Goal: Book appointment/travel/reservation: Book appointment/travel/reservation

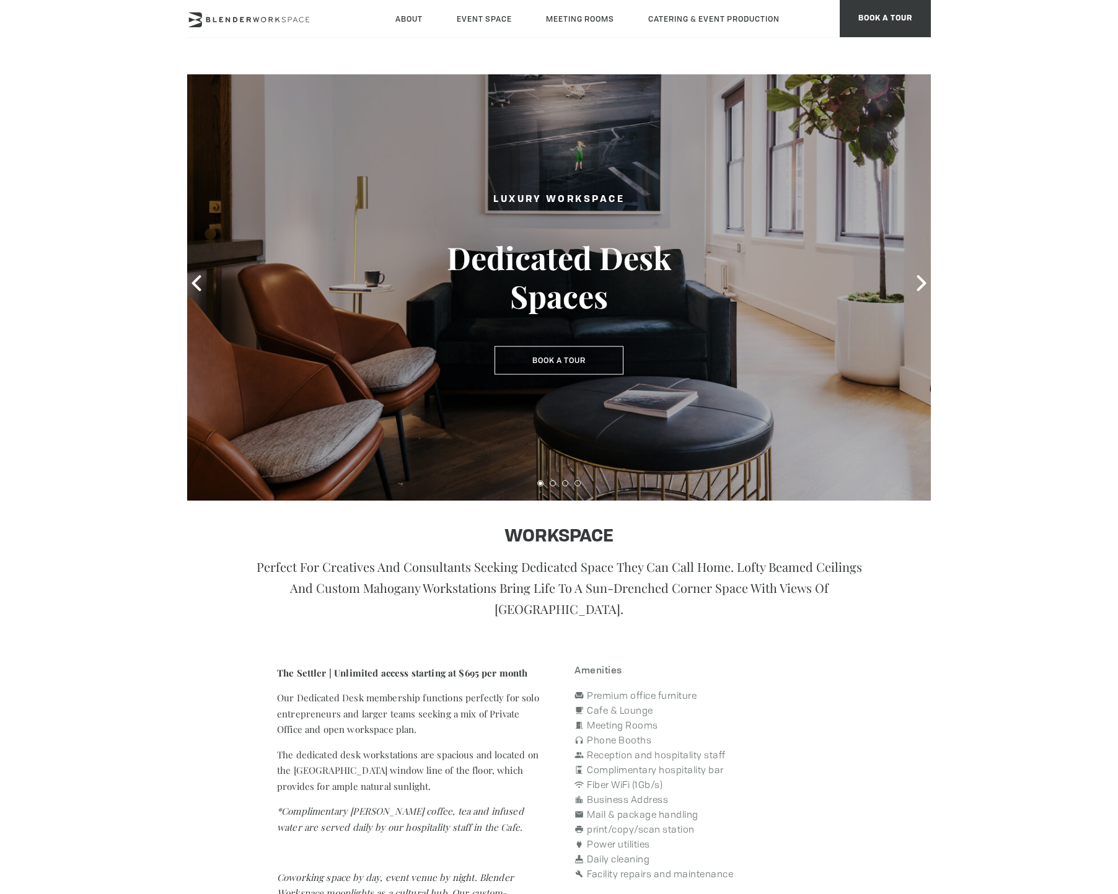
scroll to position [6, 0]
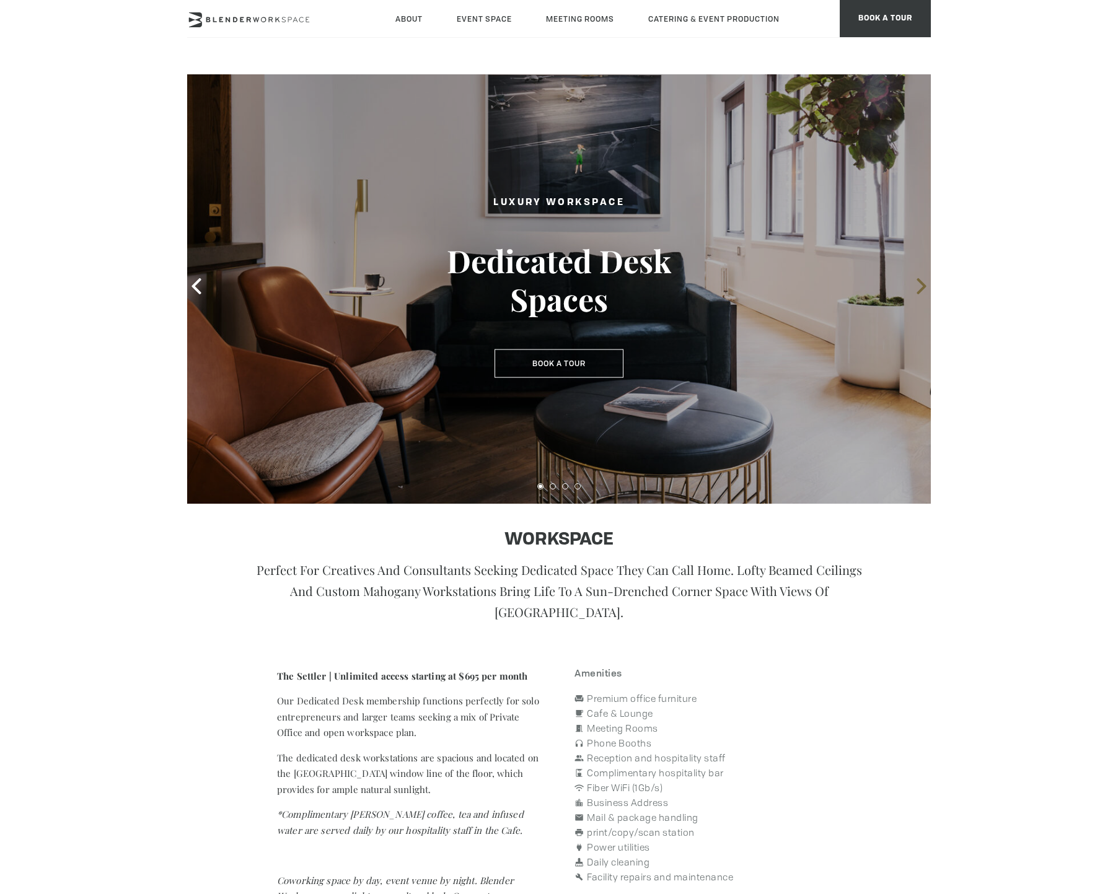
click at [923, 284] on icon at bounding box center [920, 286] width 9 height 16
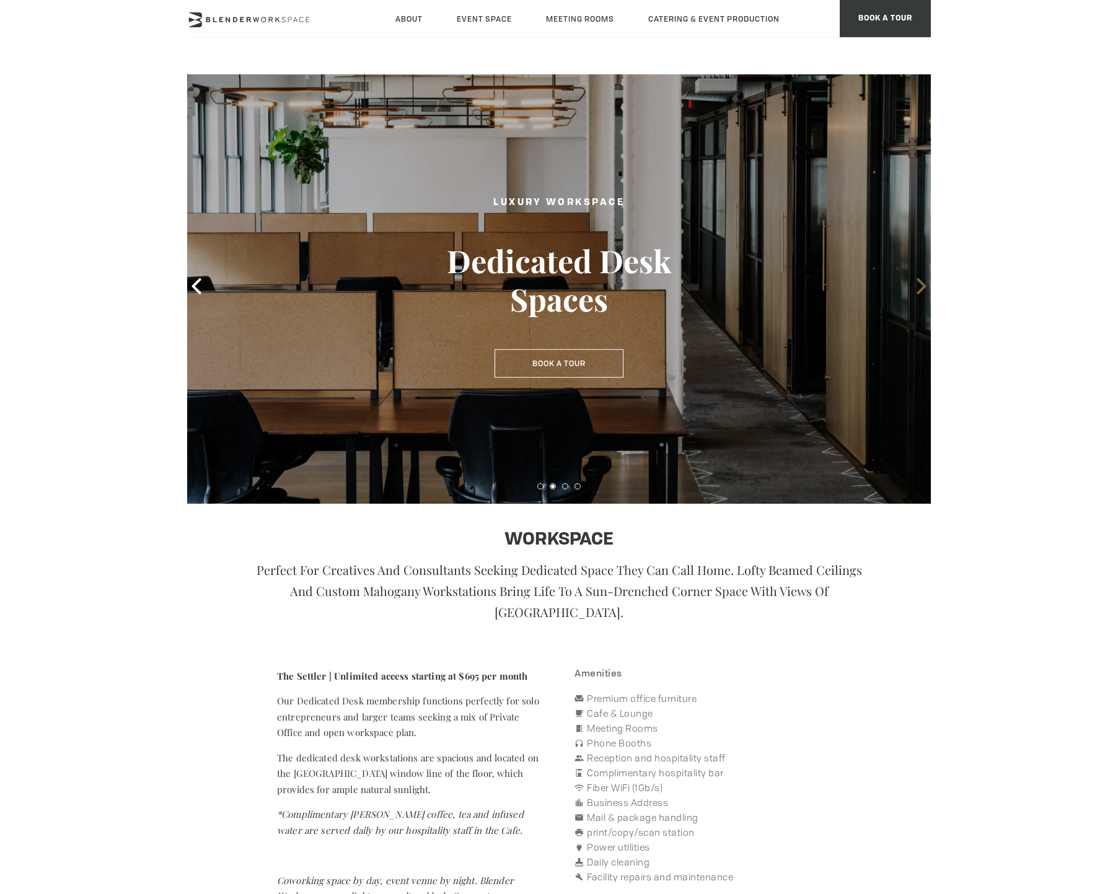
click at [923, 284] on icon at bounding box center [920, 286] width 9 height 16
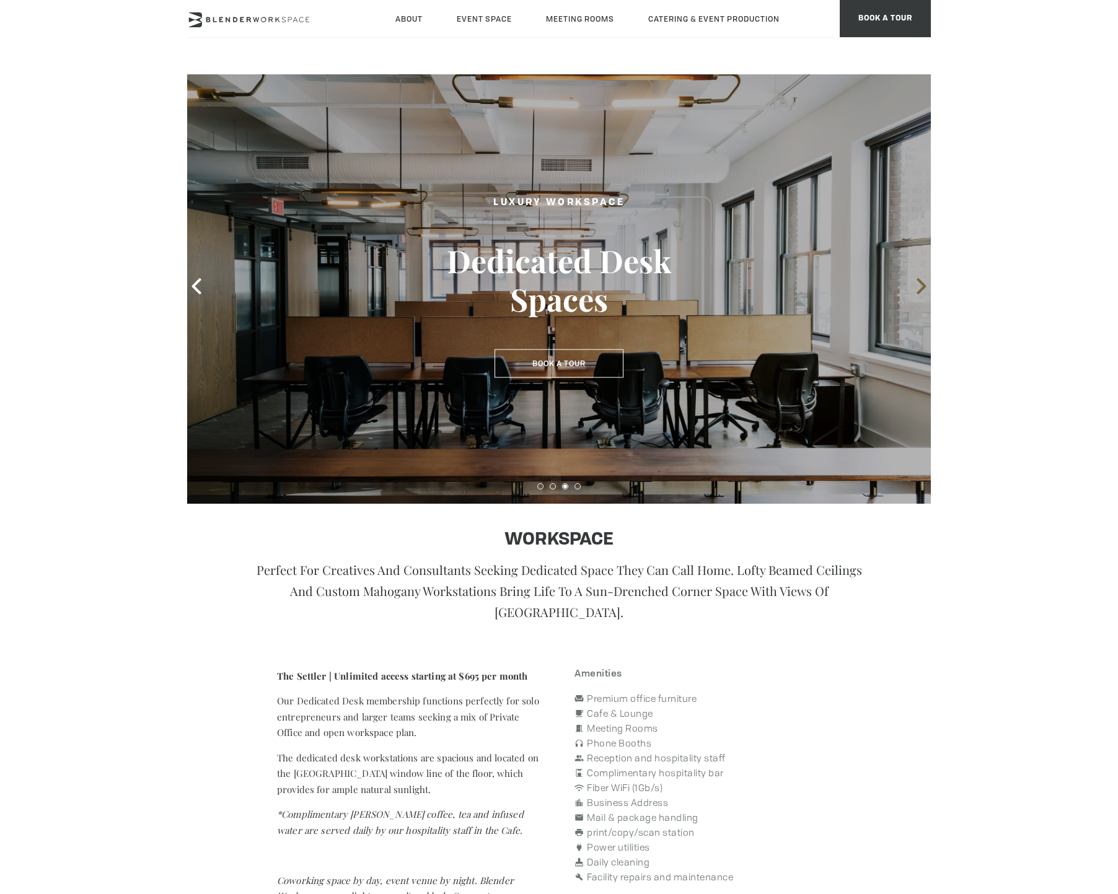
click at [923, 284] on icon at bounding box center [920, 286] width 9 height 16
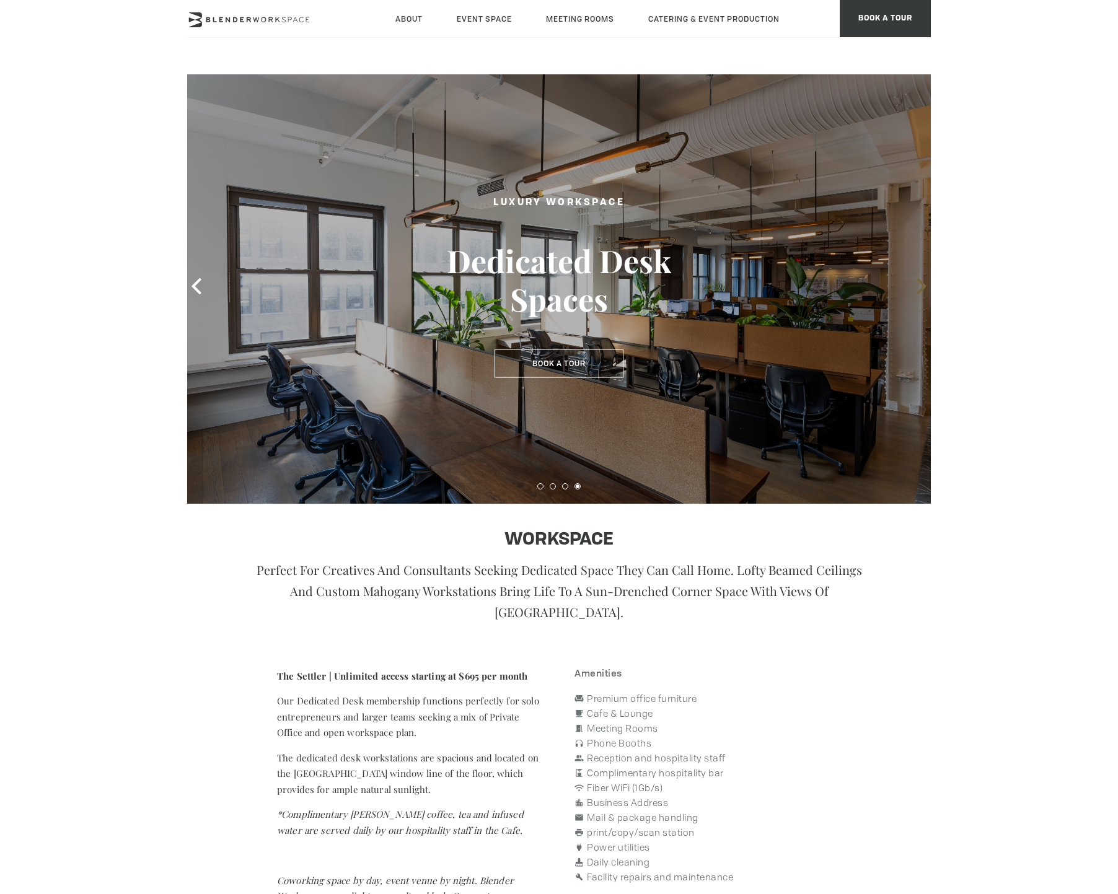
click at [922, 284] on icon at bounding box center [920, 286] width 9 height 16
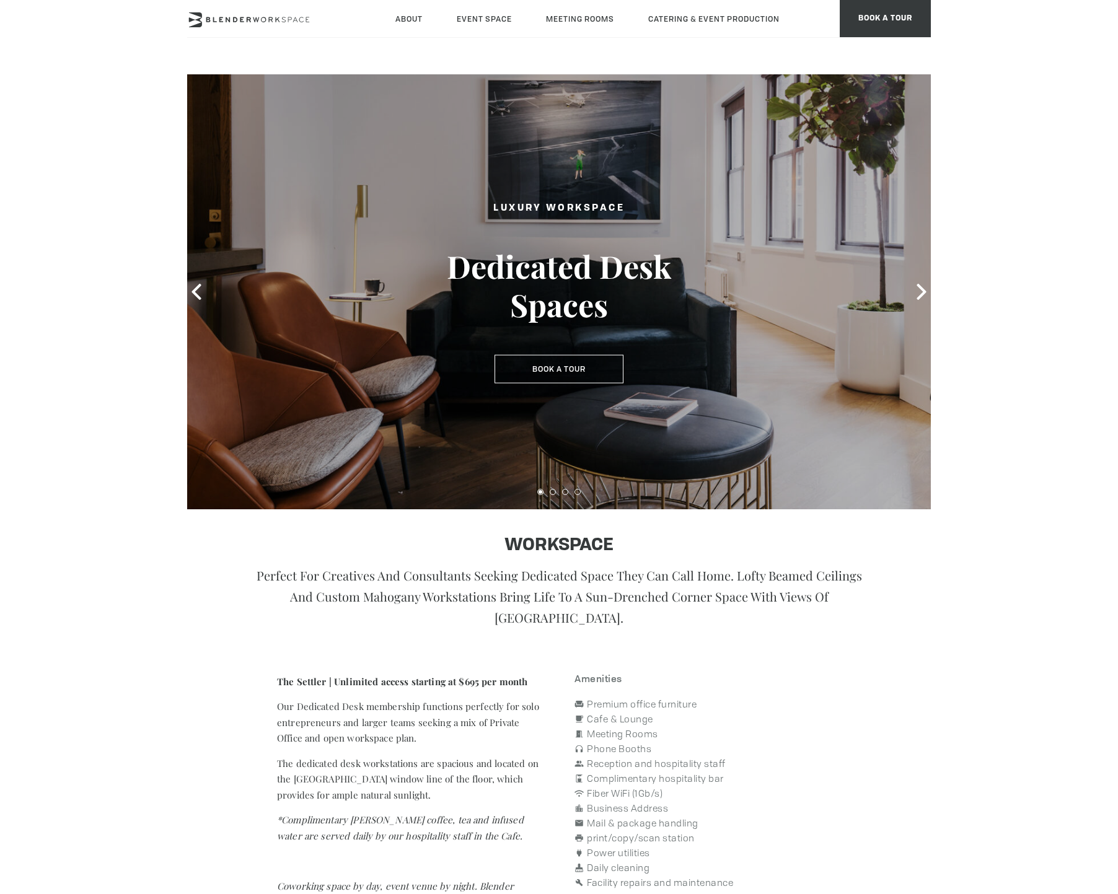
scroll to position [0, 0]
click at [917, 292] on icon at bounding box center [921, 292] width 16 height 16
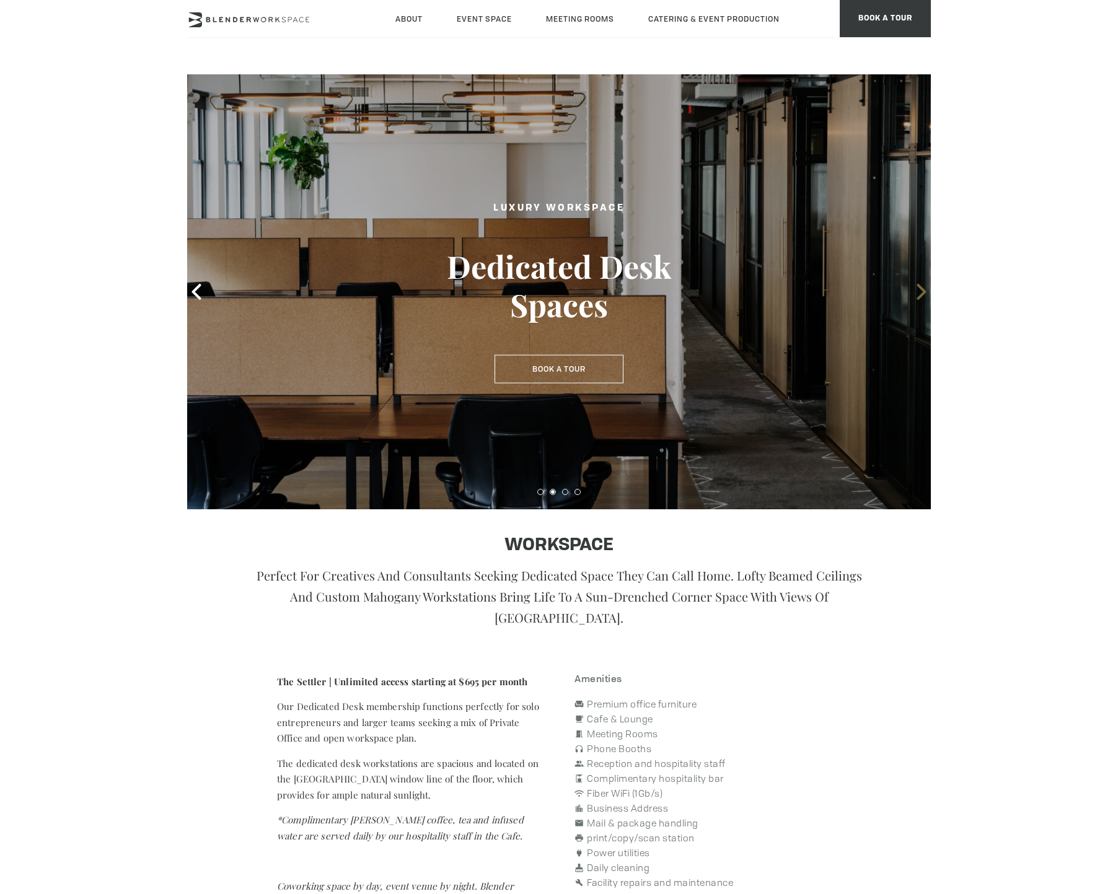
click at [917, 292] on icon at bounding box center [921, 292] width 16 height 16
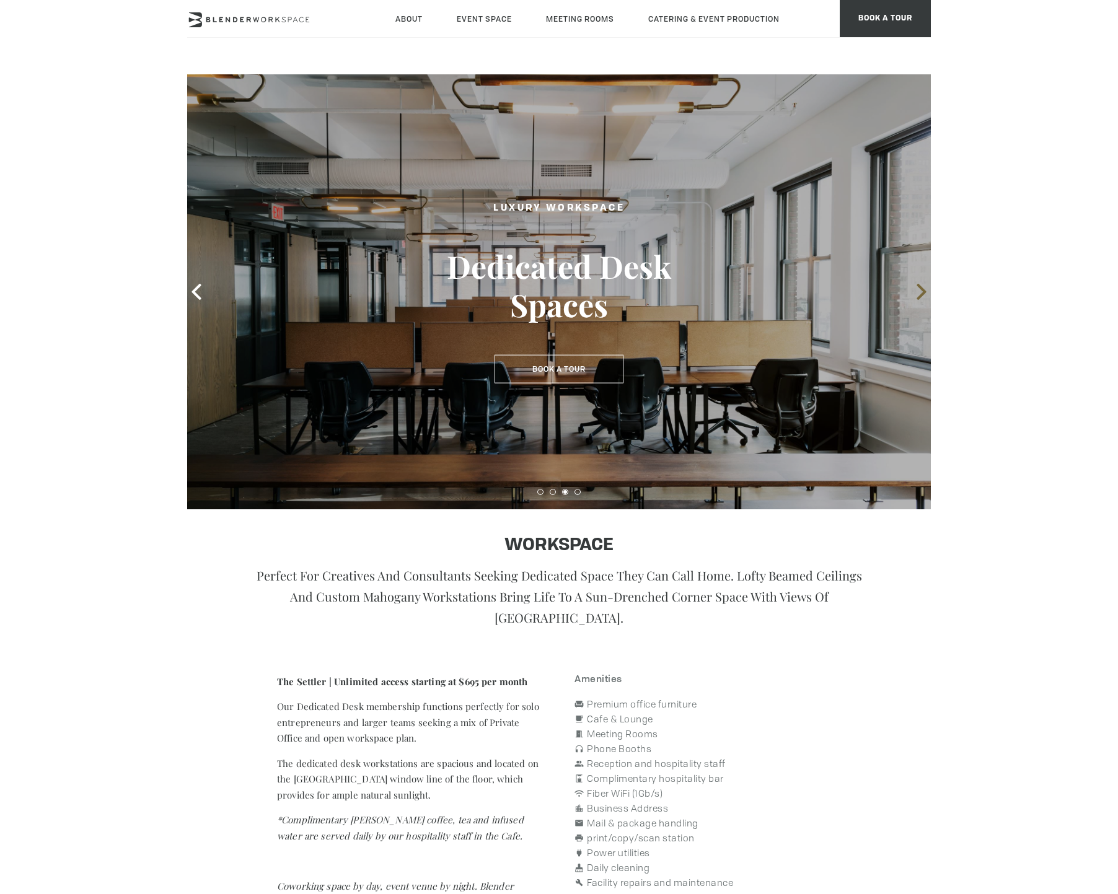
click at [917, 292] on icon at bounding box center [921, 292] width 16 height 16
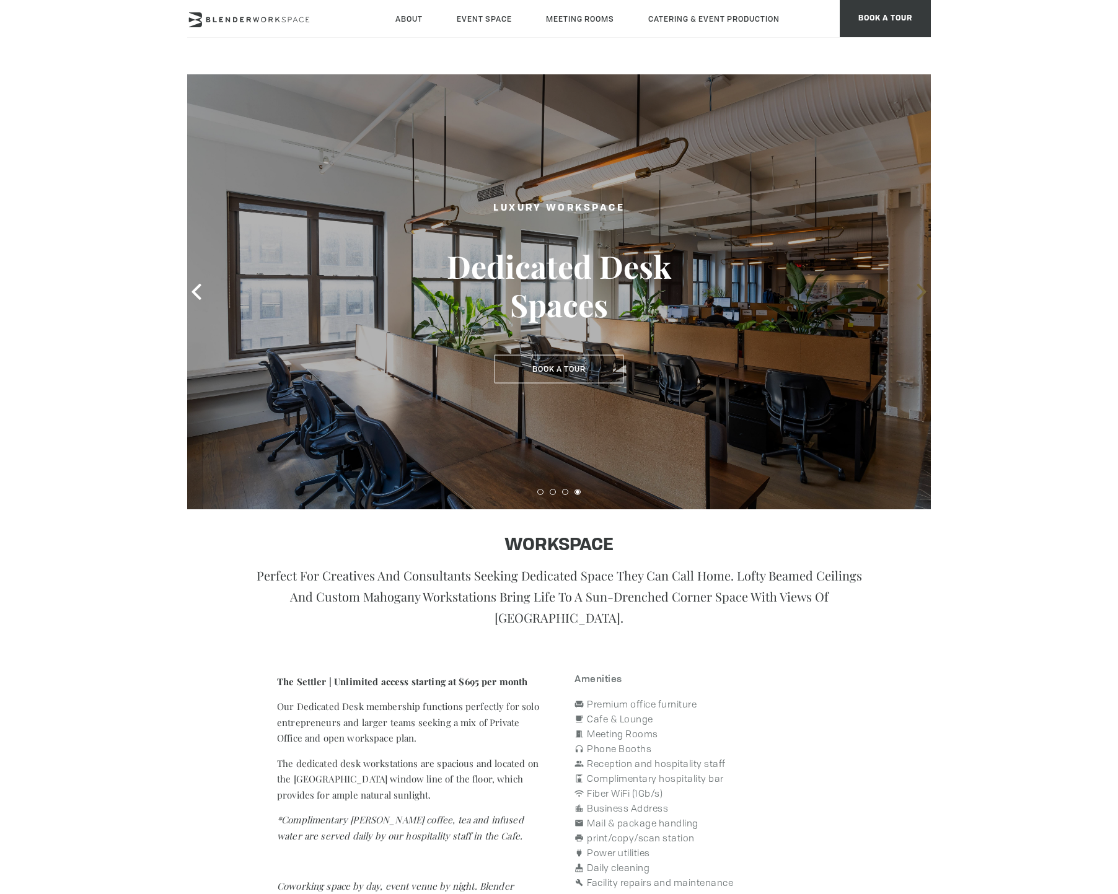
click at [916, 297] on icon at bounding box center [921, 292] width 16 height 16
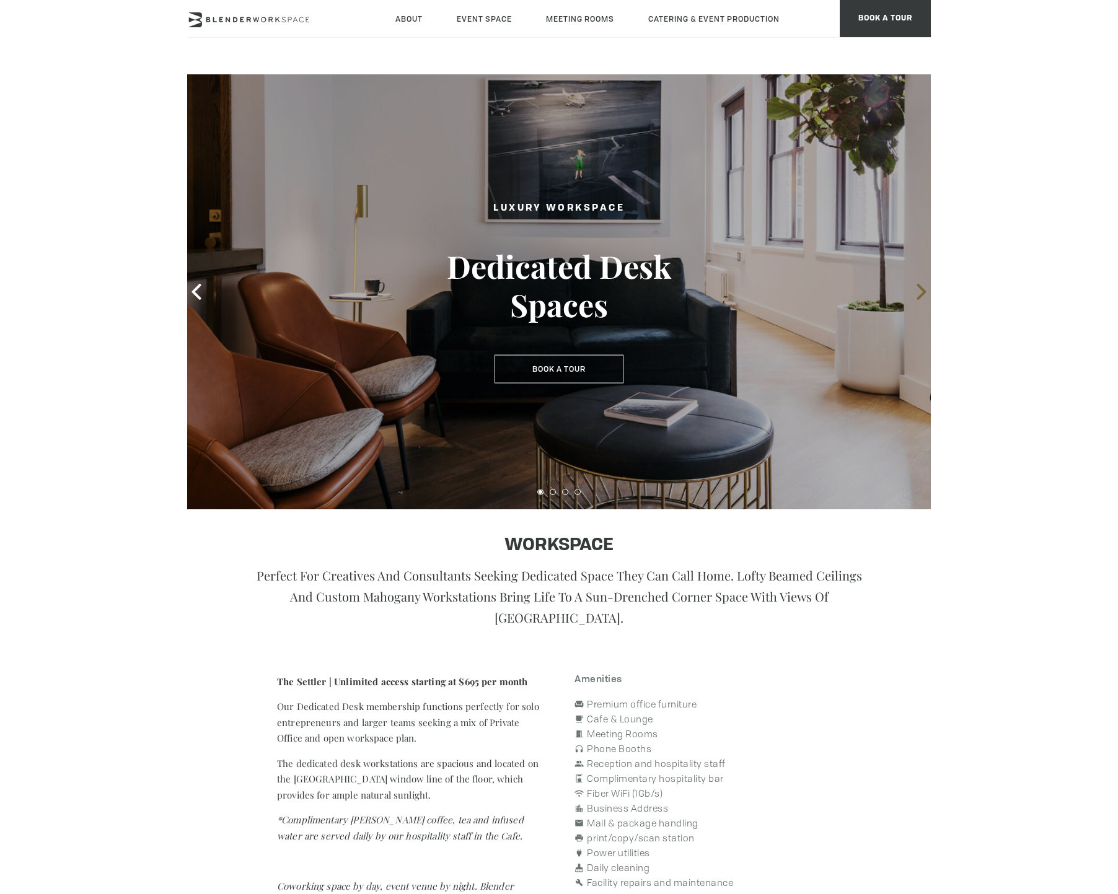
click at [916, 297] on icon at bounding box center [921, 292] width 16 height 16
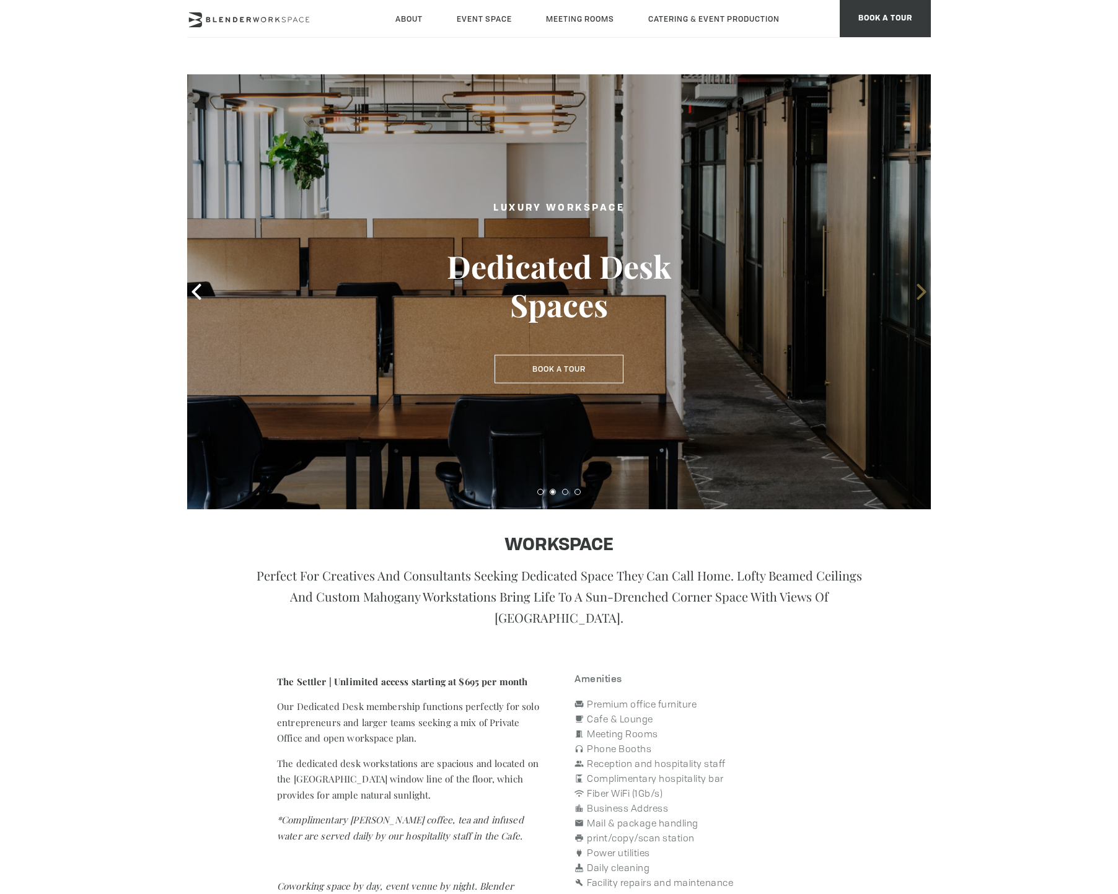
click at [916, 297] on icon at bounding box center [921, 292] width 16 height 16
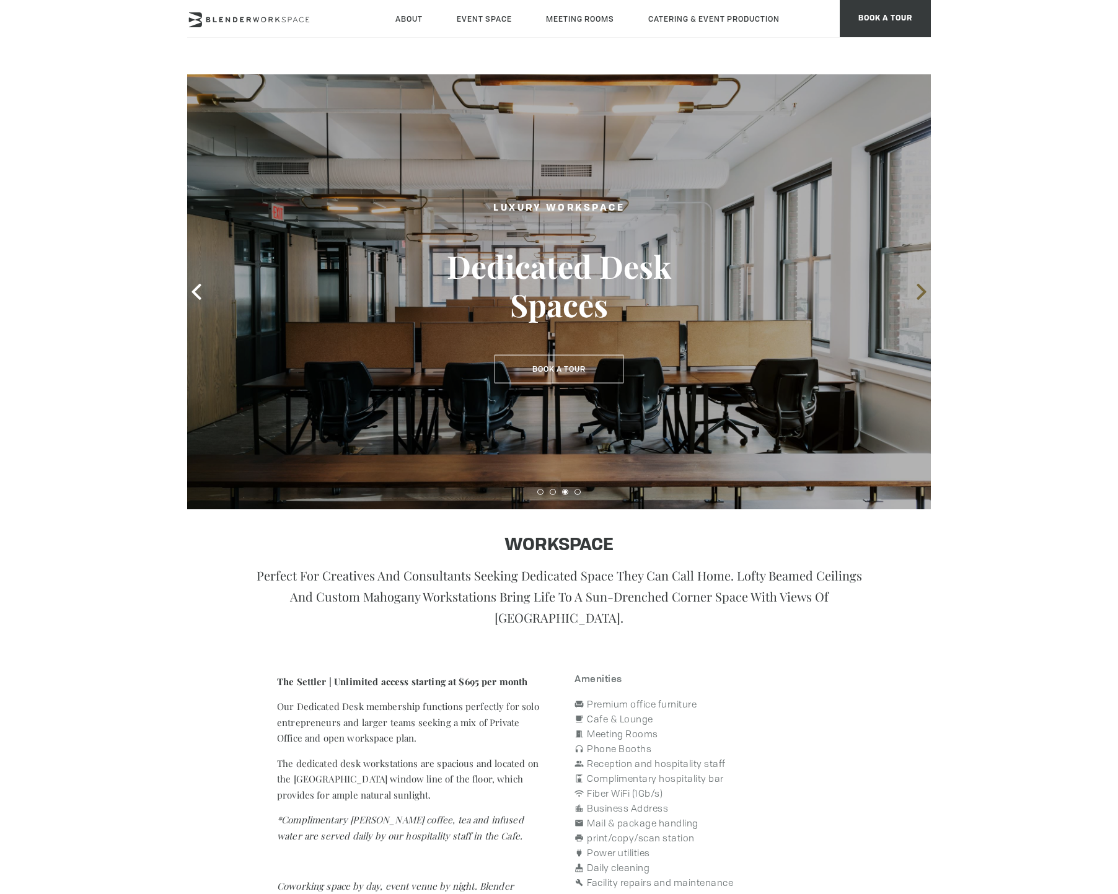
click at [916, 297] on icon at bounding box center [921, 292] width 16 height 16
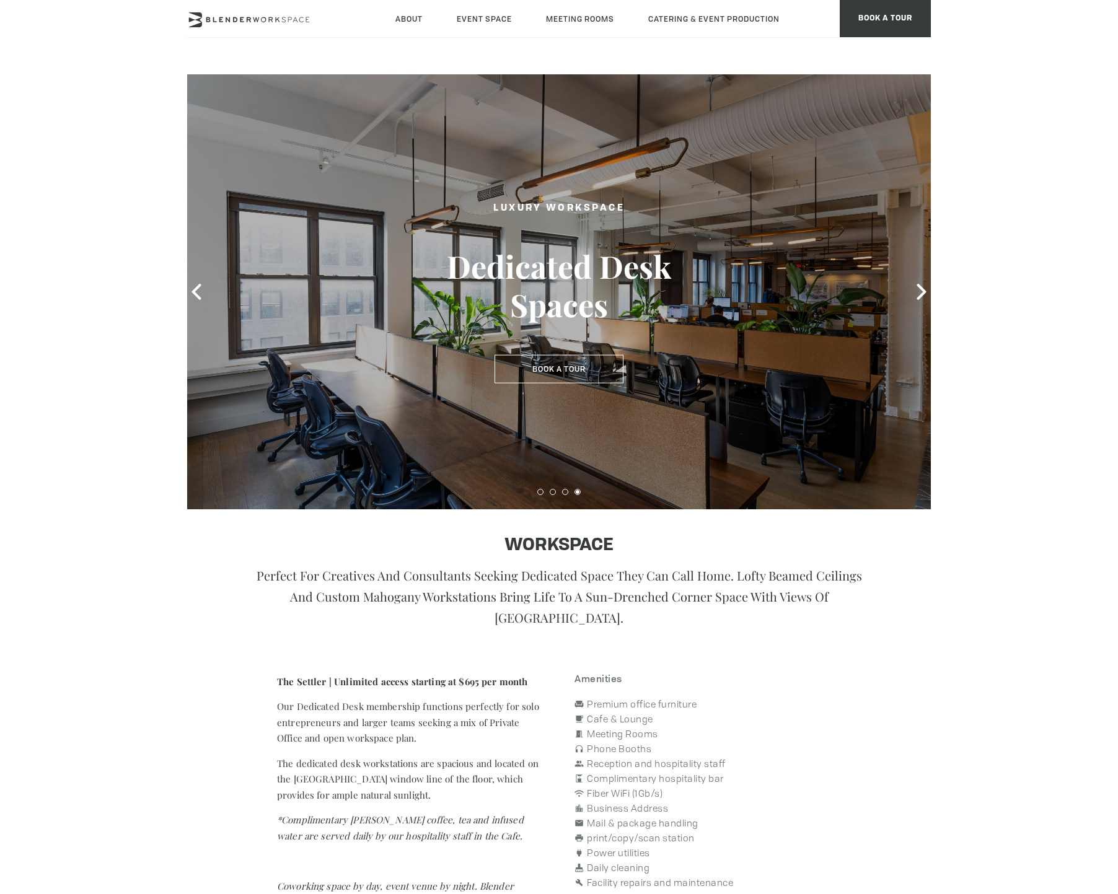
click at [259, 22] on icon at bounding box center [249, 19] width 124 height 15
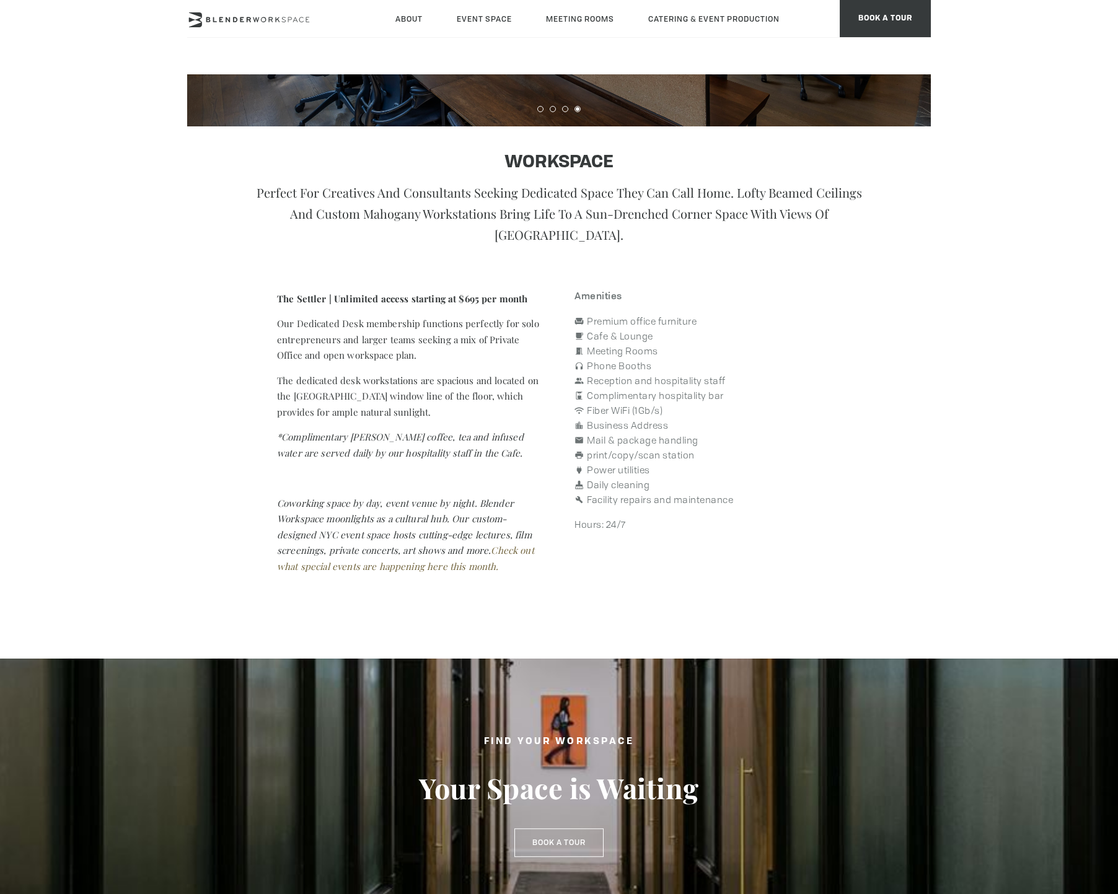
scroll to position [380, 0]
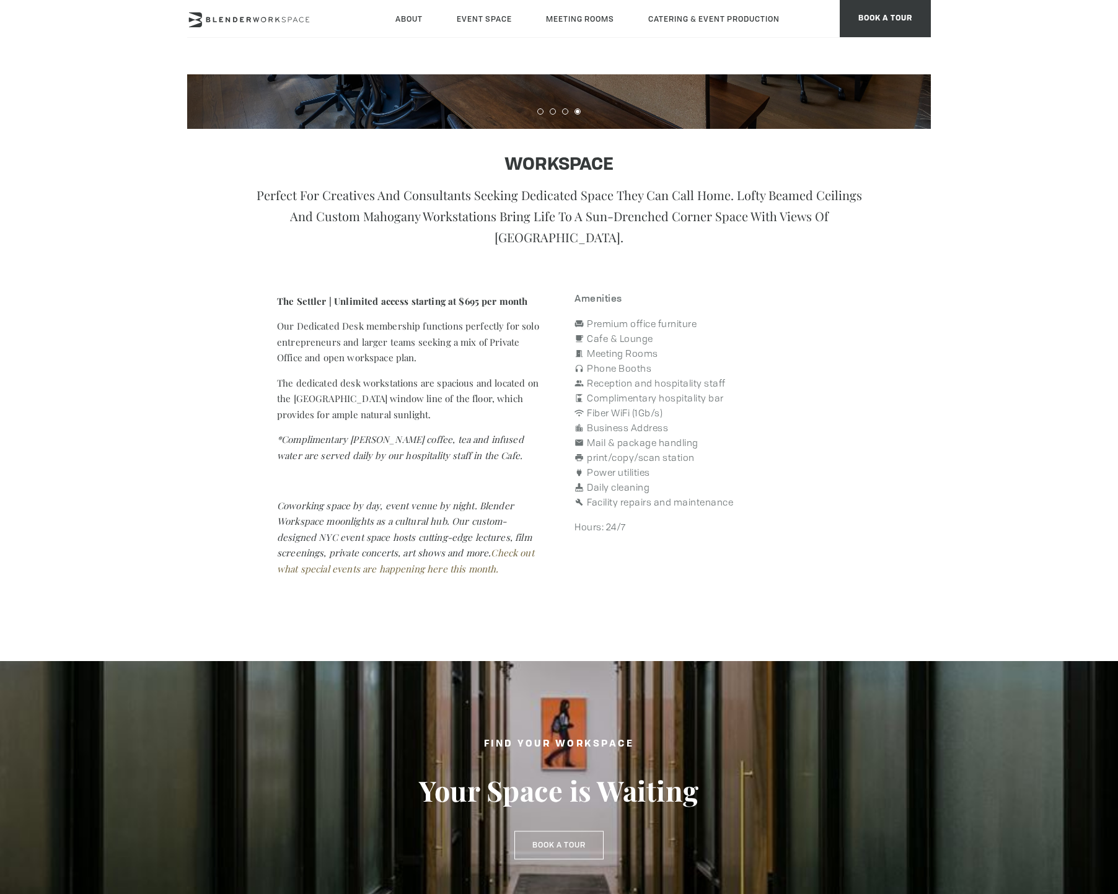
click at [406, 567] on link "Check out what special events are happening here this month." at bounding box center [405, 560] width 257 height 28
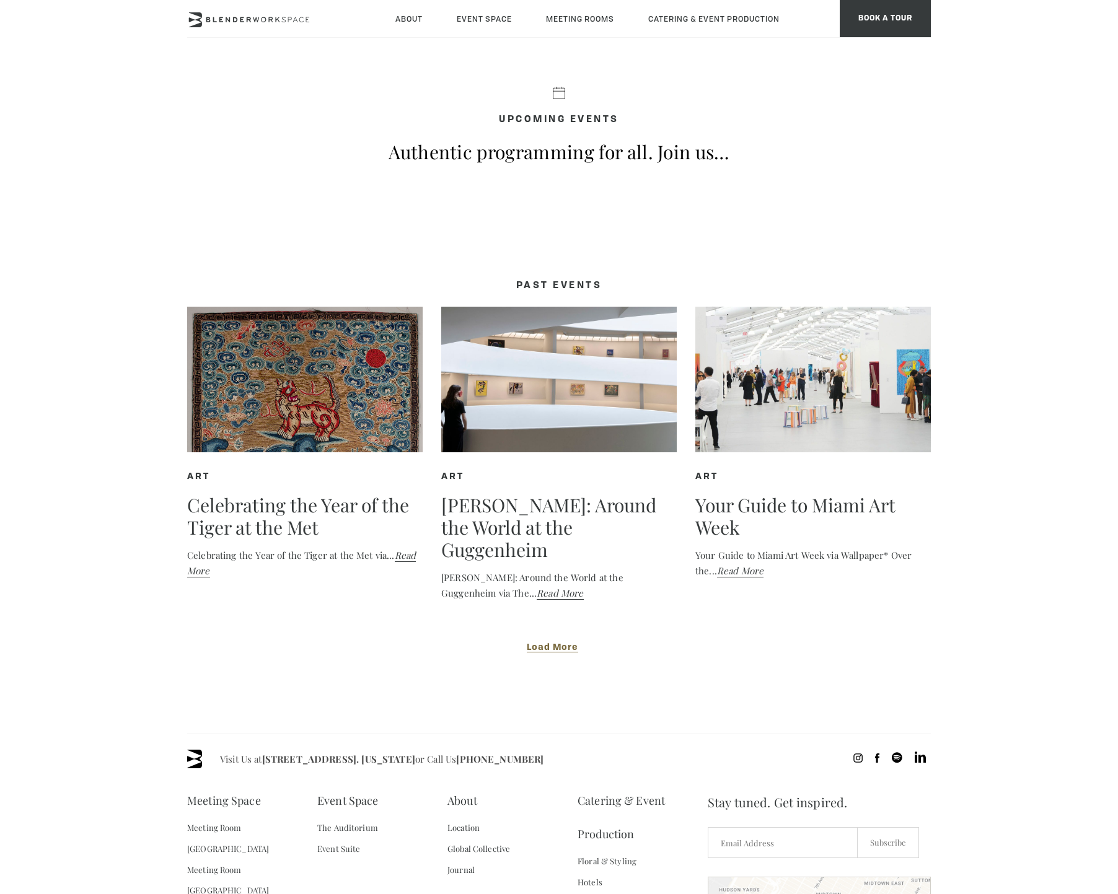
click at [544, 650] on span "Load More" at bounding box center [552, 647] width 51 height 9
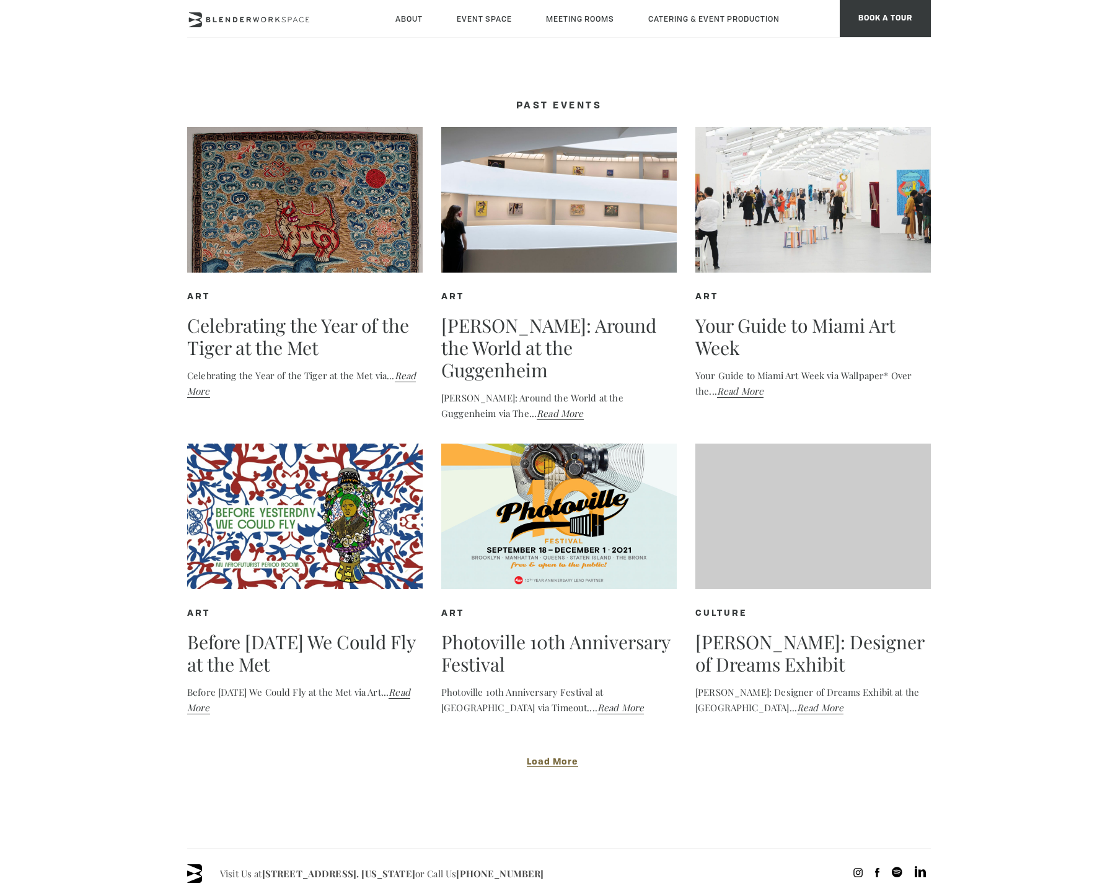
scroll to position [199, 0]
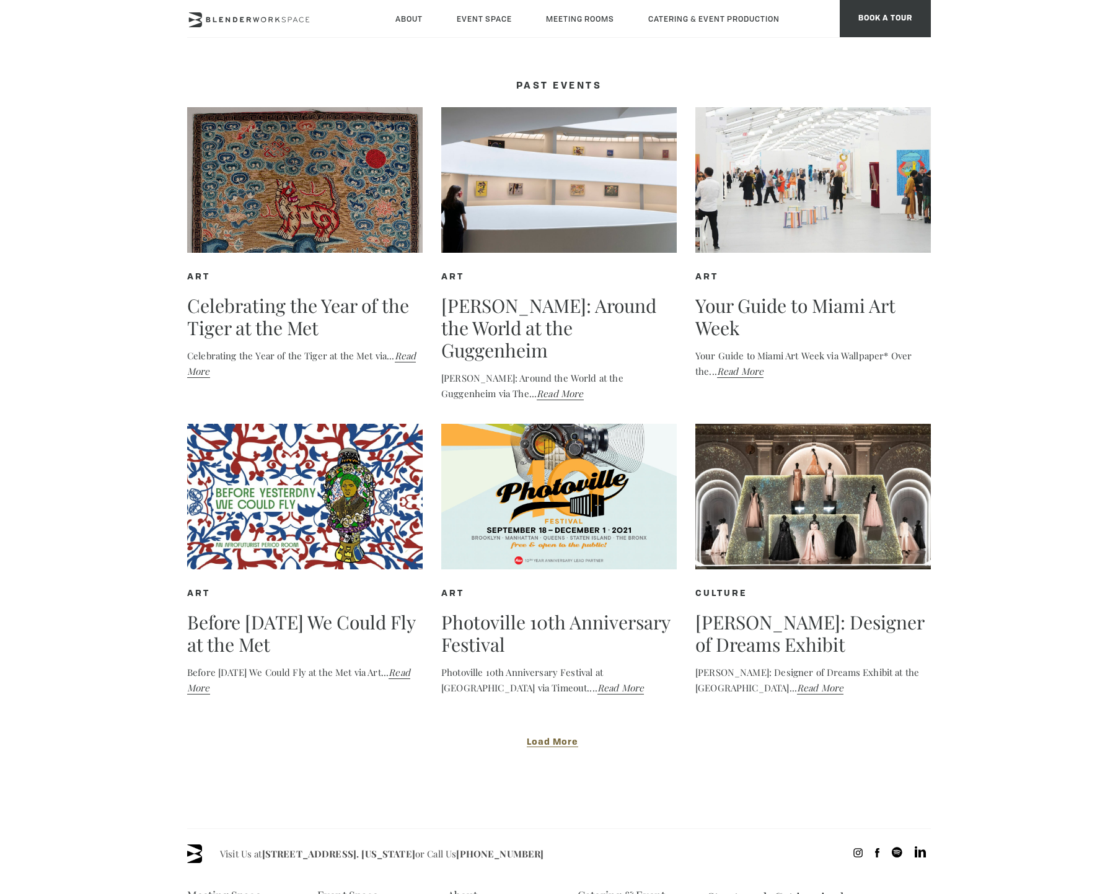
click at [555, 743] on span "Load More" at bounding box center [552, 742] width 51 height 9
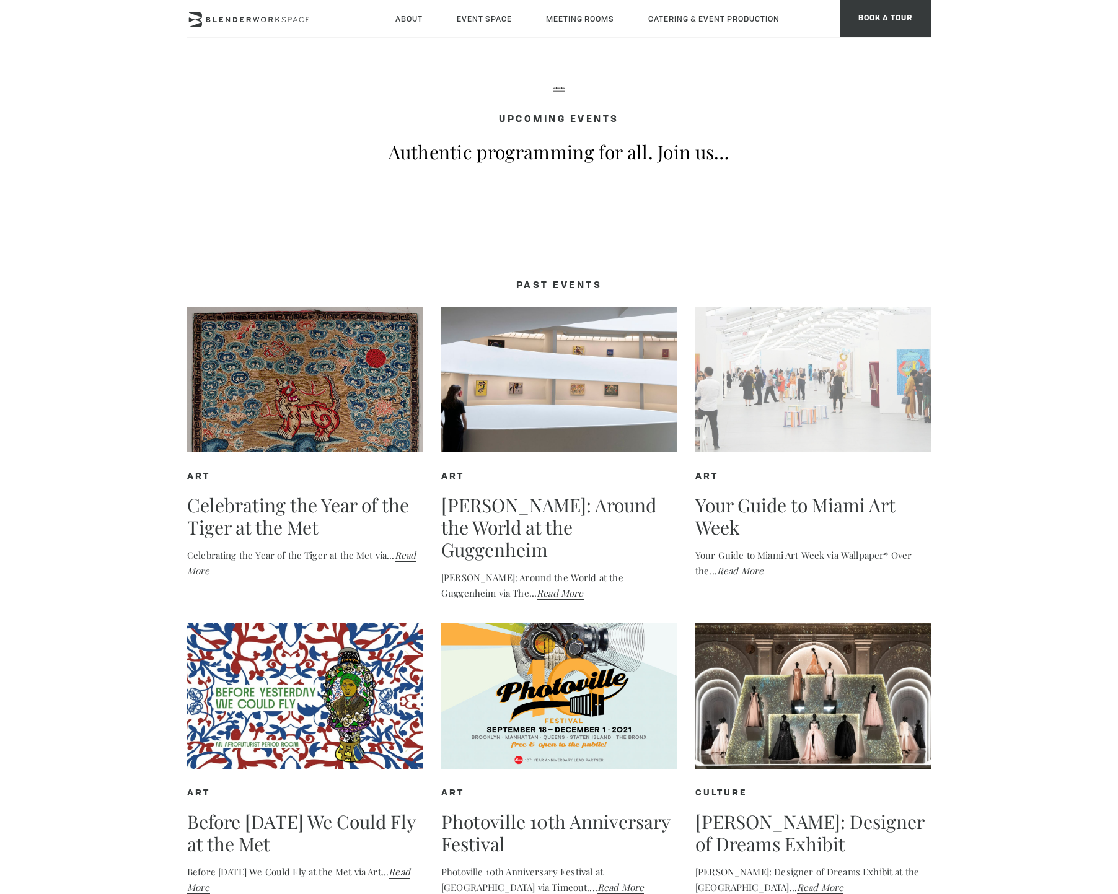
scroll to position [0, 0]
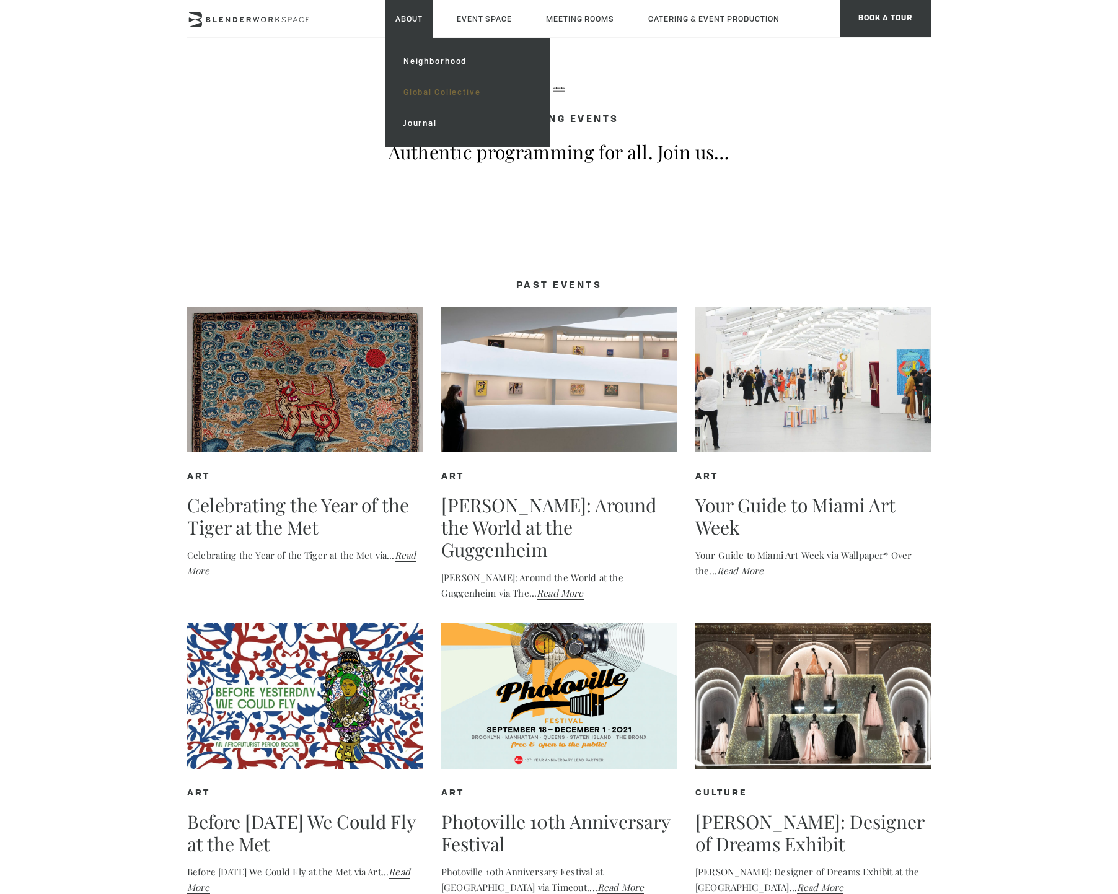
click at [417, 89] on link "Global Collective" at bounding box center [467, 92] width 148 height 31
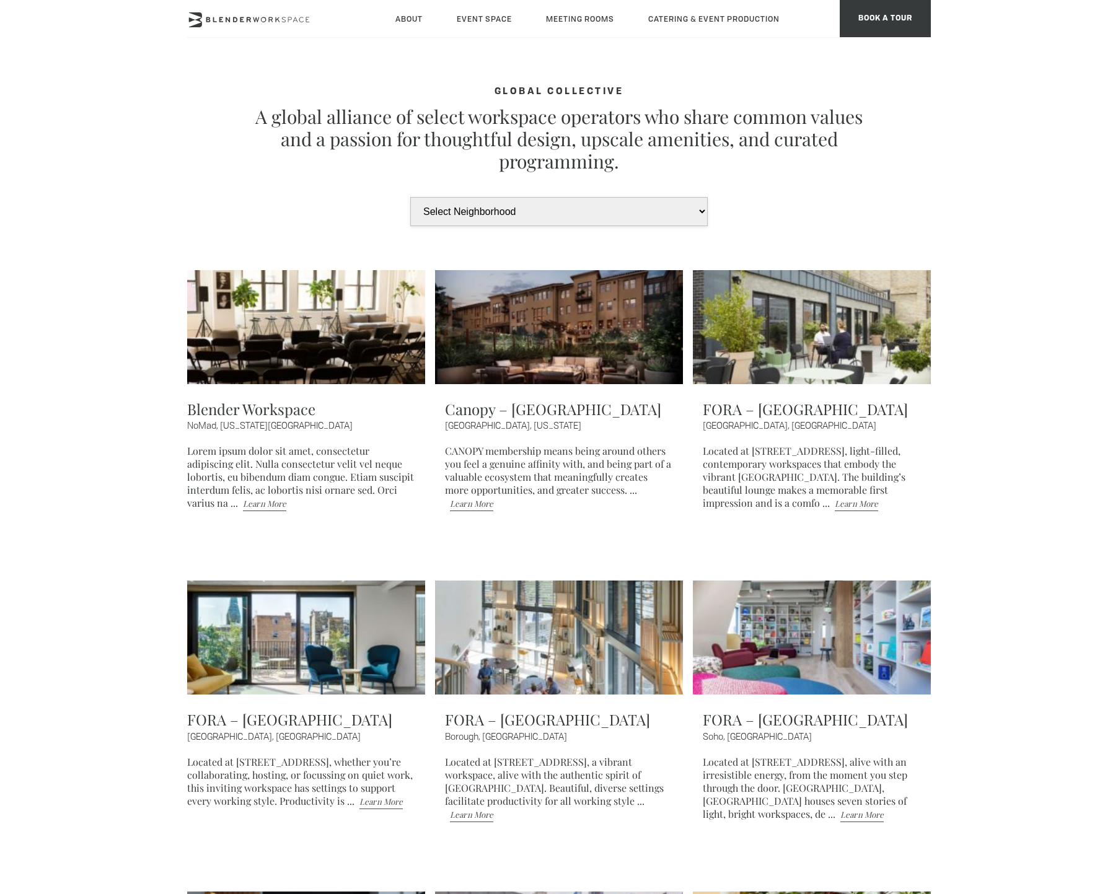
click at [451, 200] on select "Select Neighborhood United States New York City San Francisco London Paris Mexi…" at bounding box center [558, 211] width 297 height 29
select select "New York City"
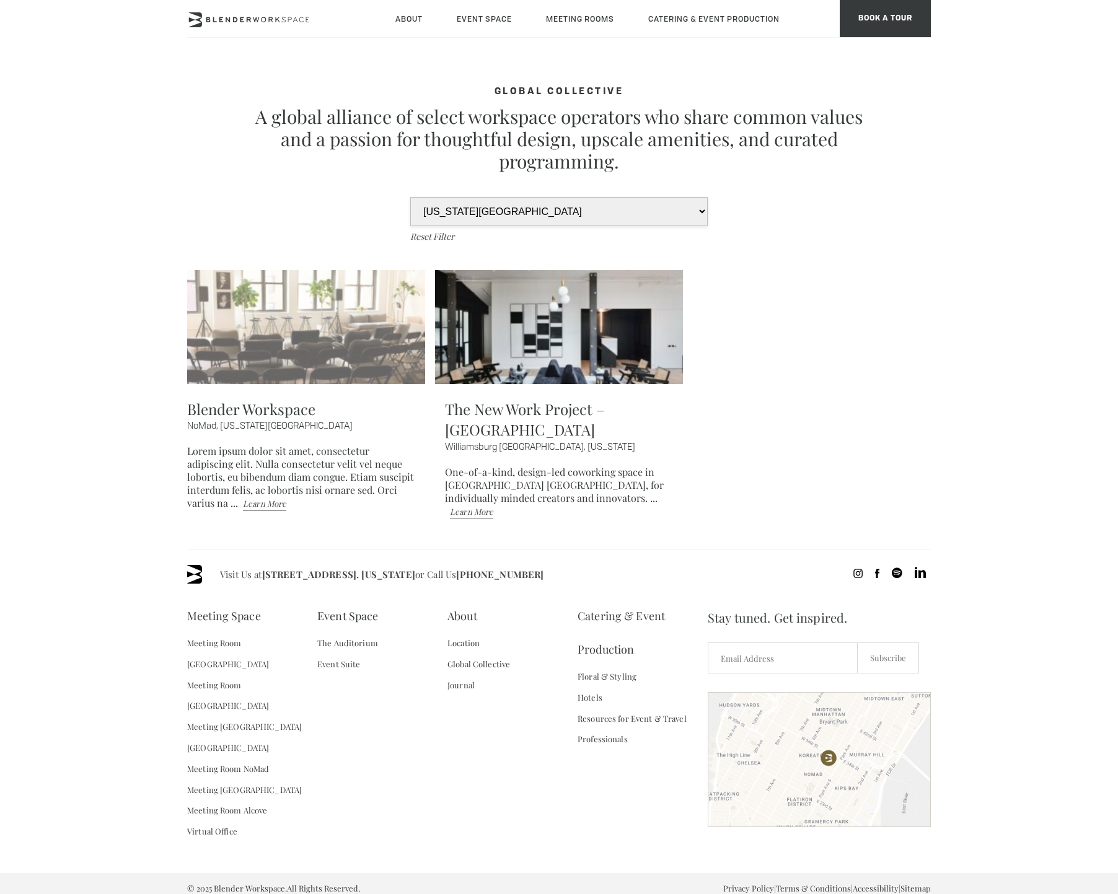
click at [292, 347] on img at bounding box center [301, 327] width 248 height 114
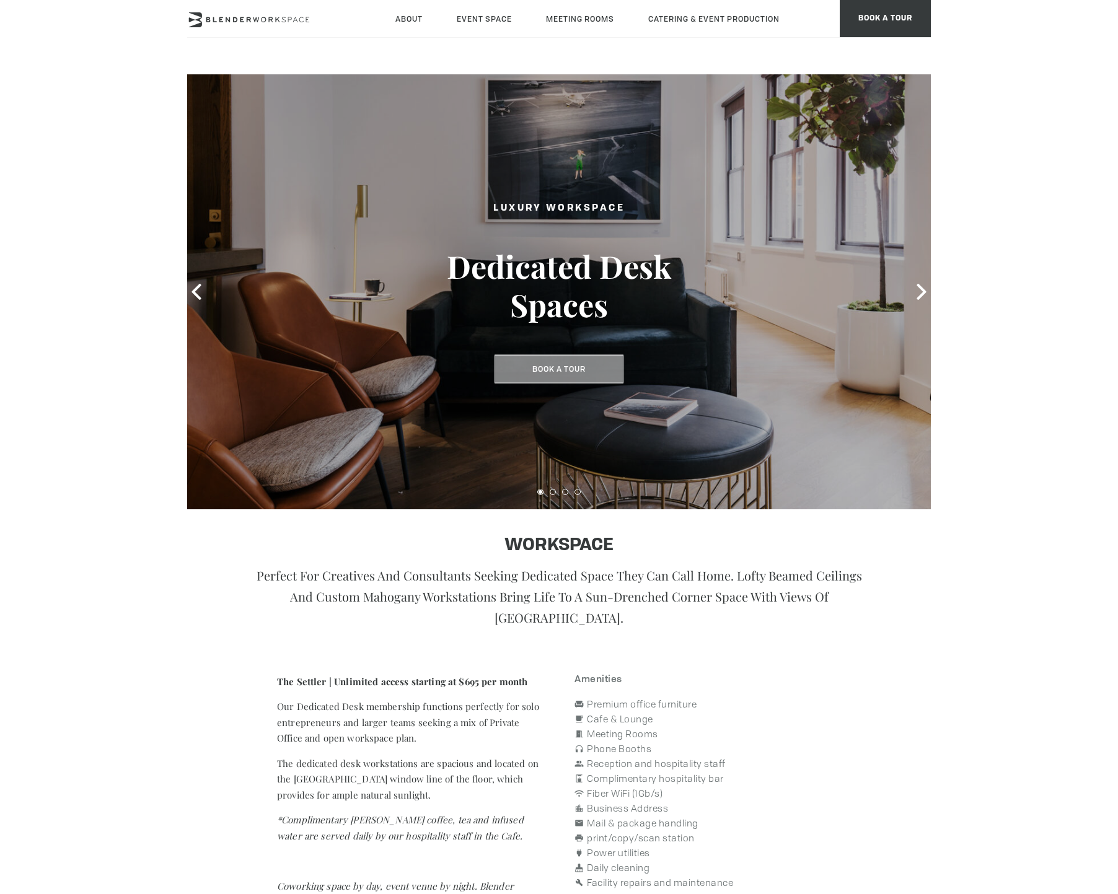
click at [530, 379] on button "Book a Tour" at bounding box center [558, 369] width 129 height 28
click at [552, 369] on button "Book a Tour" at bounding box center [558, 369] width 129 height 28
click at [547, 368] on button "Book a Tour" at bounding box center [558, 369] width 129 height 28
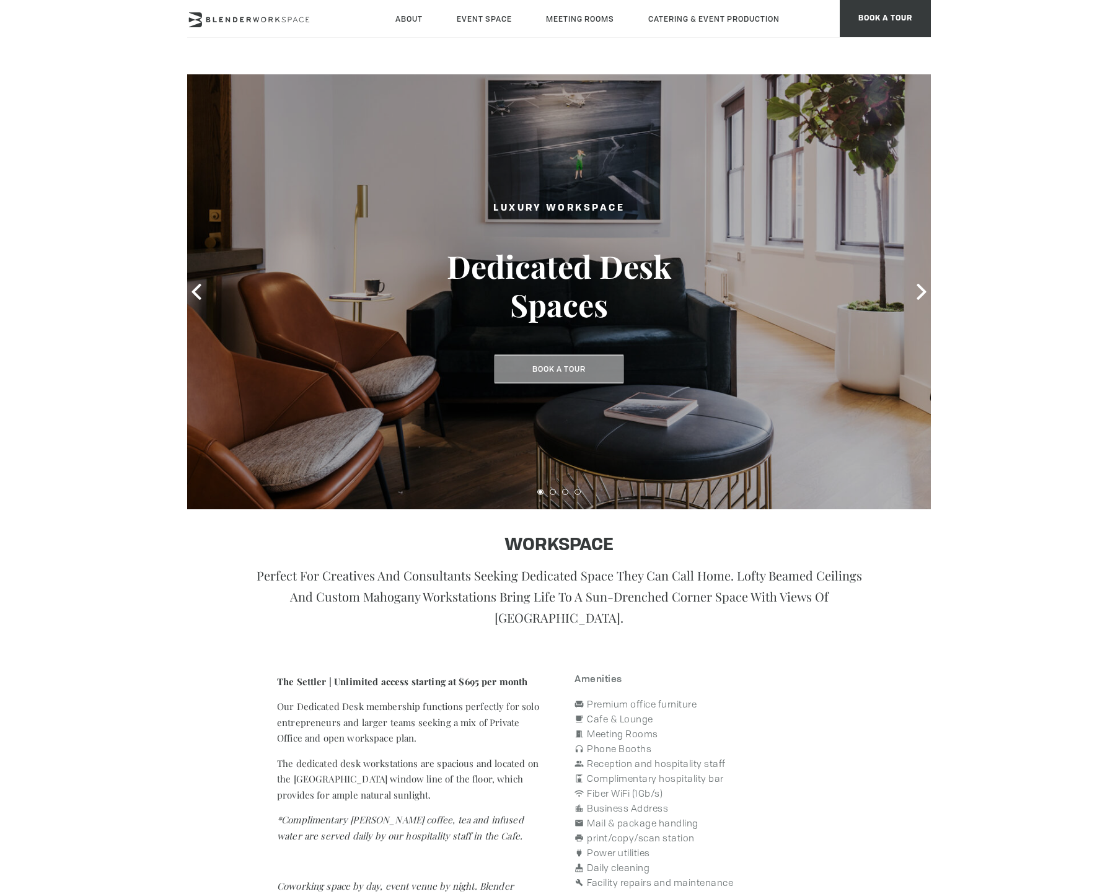
click at [547, 368] on button "Book a Tour" at bounding box center [558, 369] width 129 height 28
click at [458, 573] on p "Perfect for creatives and consultants seeking dedicated space they can call hom…" at bounding box center [559, 596] width 620 height 63
